Goal: Purchase product/service

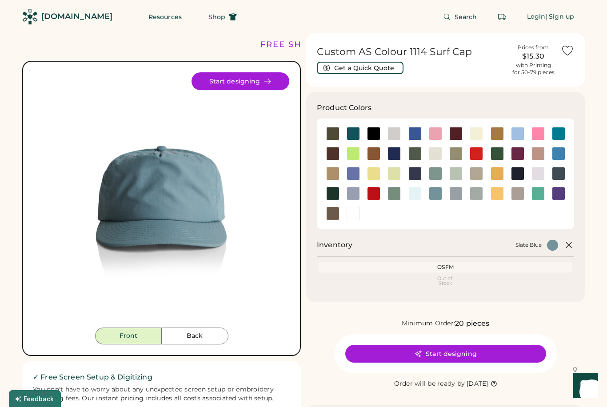
click at [337, 131] on div at bounding box center [332, 133] width 13 height 13
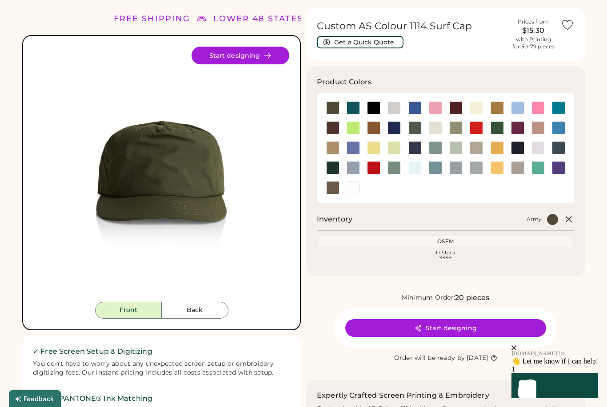
scroll to position [24, 0]
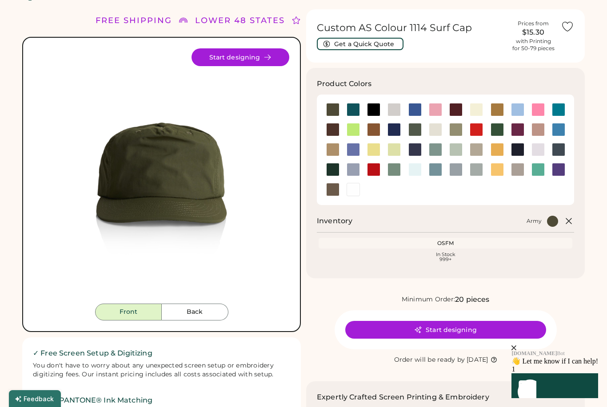
click at [474, 111] on div at bounding box center [475, 109] width 13 height 13
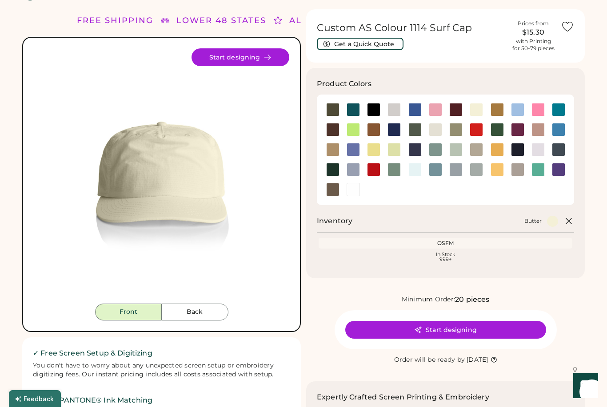
click at [496, 109] on div at bounding box center [496, 109] width 13 height 13
click at [435, 129] on div at bounding box center [434, 129] width 13 height 13
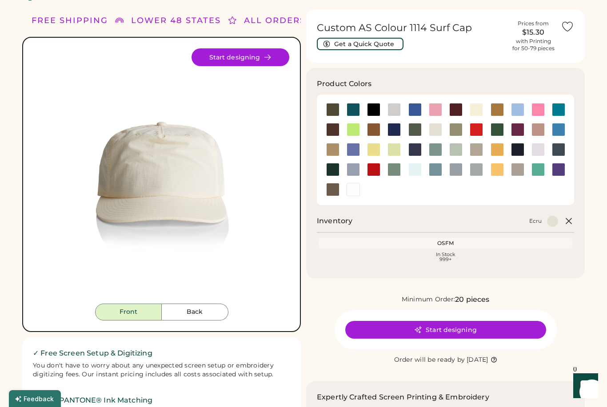
click at [432, 131] on div at bounding box center [434, 129] width 13 height 13
click at [456, 130] on div at bounding box center [455, 129] width 13 height 13
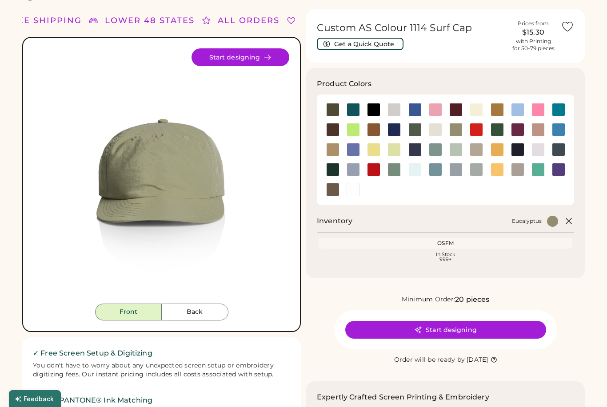
click at [452, 130] on div at bounding box center [455, 129] width 13 height 13
click at [433, 131] on div at bounding box center [434, 129] width 13 height 13
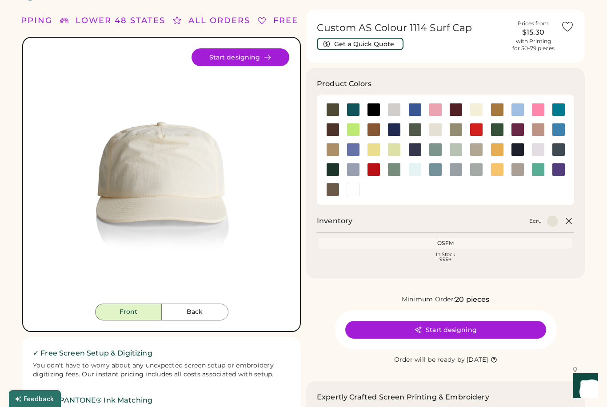
click at [412, 130] on div at bounding box center [414, 129] width 13 height 13
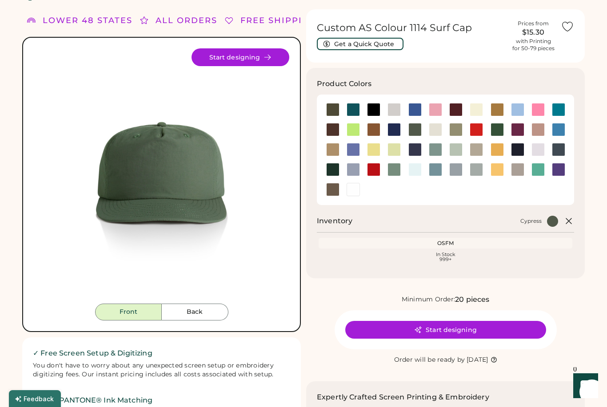
click at [475, 146] on div at bounding box center [475, 149] width 13 height 13
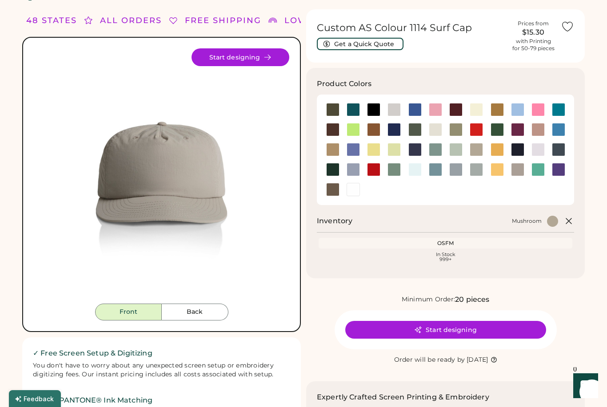
scroll to position [26, 0]
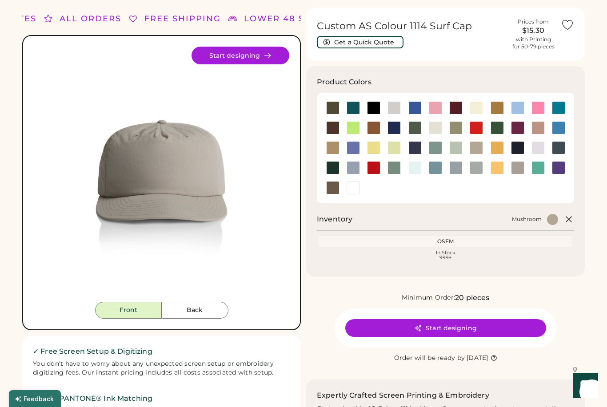
click at [330, 109] on div at bounding box center [332, 107] width 13 height 13
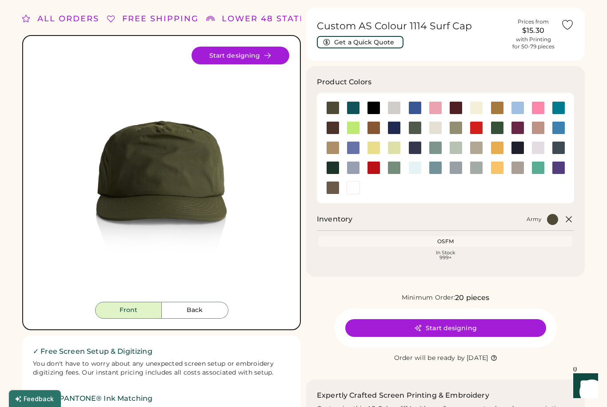
click at [436, 127] on div at bounding box center [434, 127] width 13 height 13
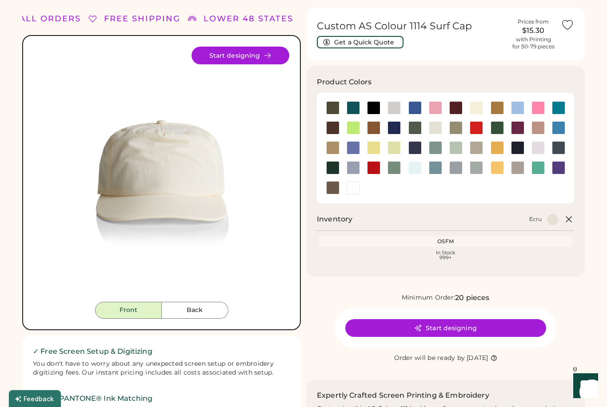
click at [477, 146] on div at bounding box center [475, 147] width 13 height 13
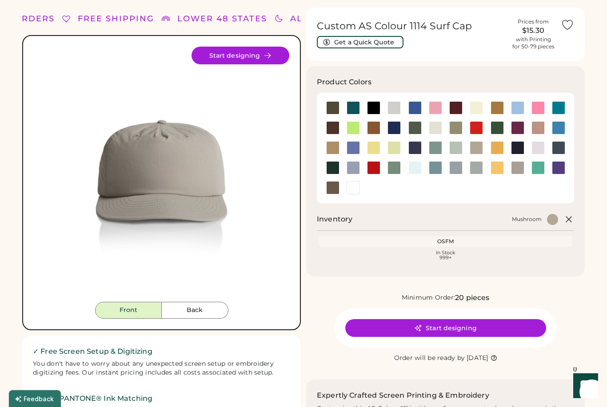
click at [476, 147] on div at bounding box center [475, 147] width 13 height 13
click at [435, 127] on div at bounding box center [434, 127] width 13 height 13
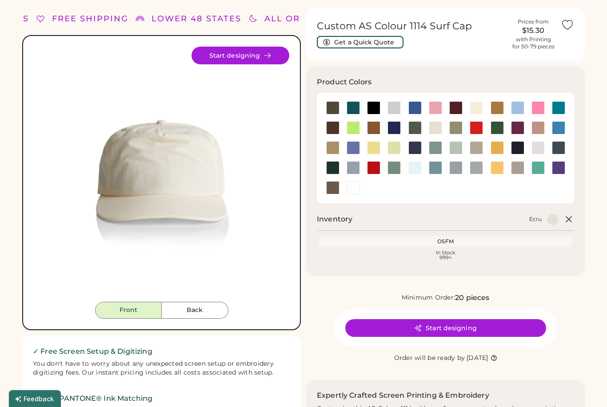
click at [477, 148] on div at bounding box center [475, 147] width 13 height 13
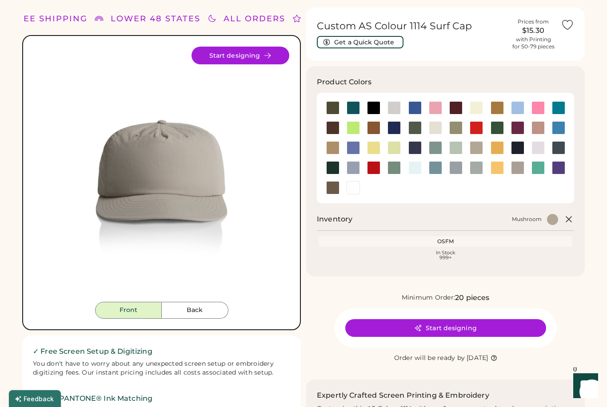
click at [458, 127] on div at bounding box center [455, 127] width 13 height 13
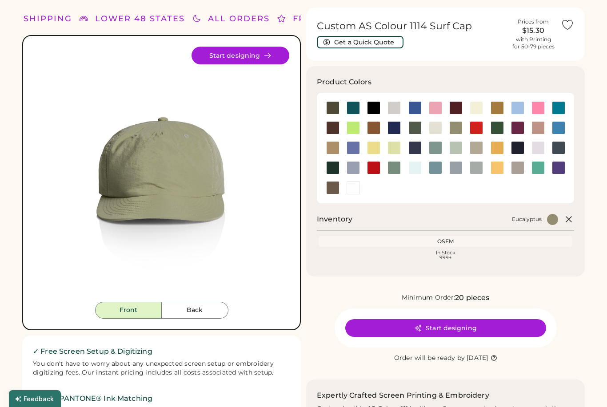
click at [476, 148] on div at bounding box center [475, 147] width 13 height 13
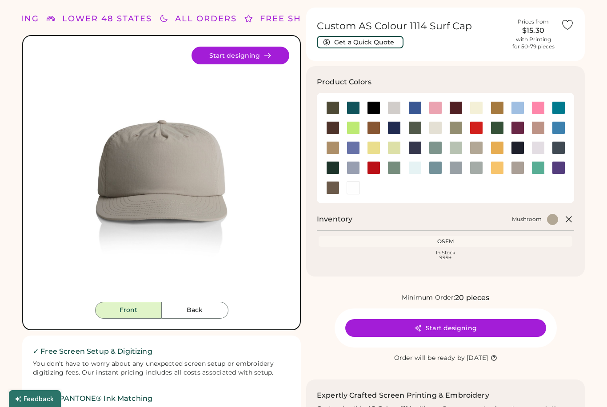
click at [330, 151] on div at bounding box center [332, 147] width 13 height 13
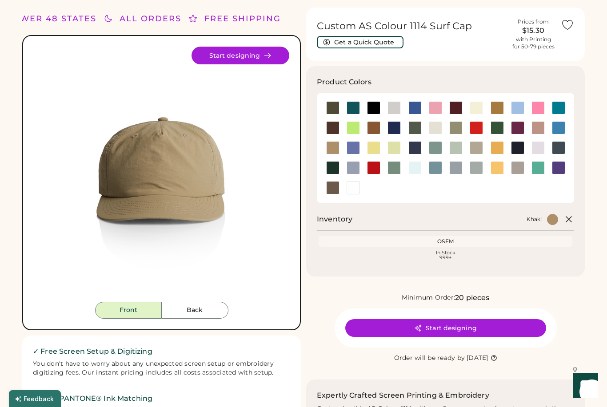
click at [476, 146] on div at bounding box center [475, 147] width 13 height 13
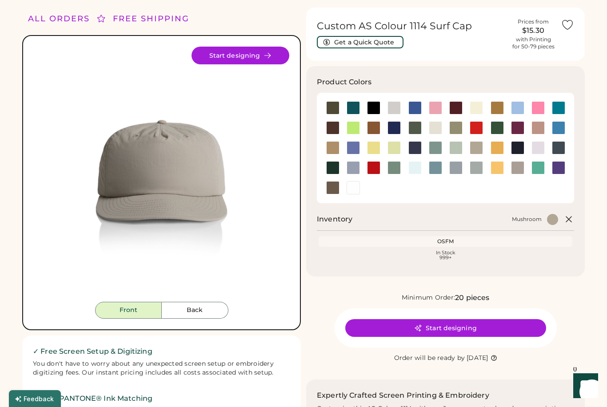
click at [439, 331] on button "Start designing" at bounding box center [445, 328] width 201 height 18
click at [512, 296] on div "Minimum Order: 20 pieces" at bounding box center [445, 298] width 278 height 11
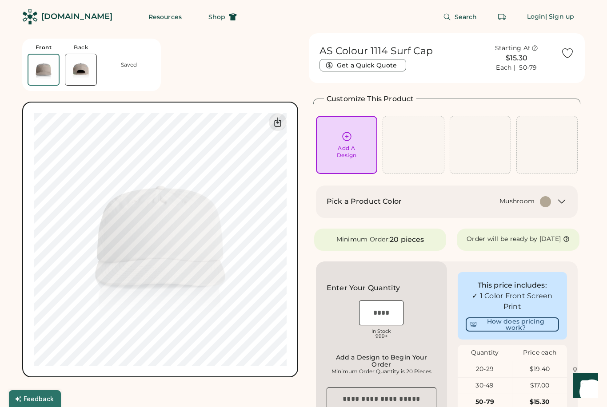
click at [349, 140] on icon at bounding box center [346, 136] width 11 height 11
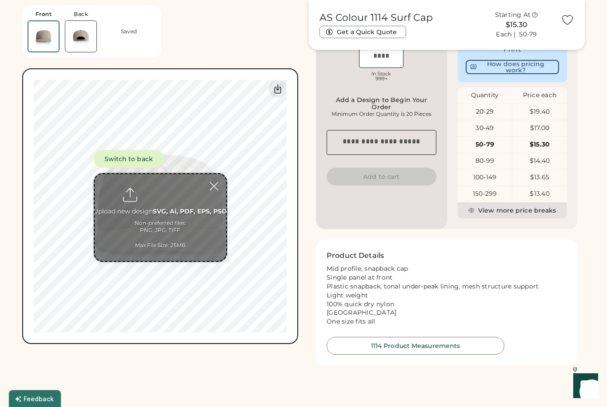
scroll to position [256, 0]
click at [548, 117] on div "$19.40" at bounding box center [539, 112] width 55 height 9
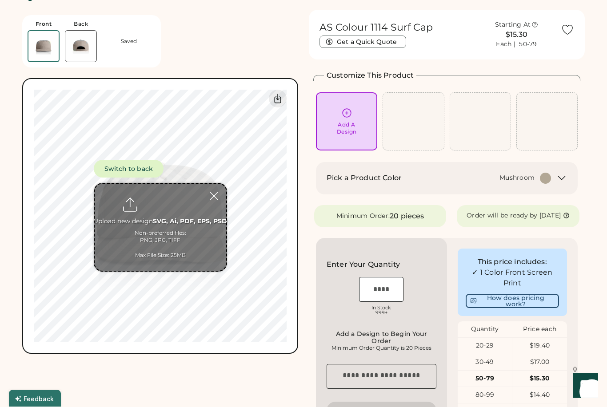
scroll to position [0, 0]
